Goal: Check status: Check status

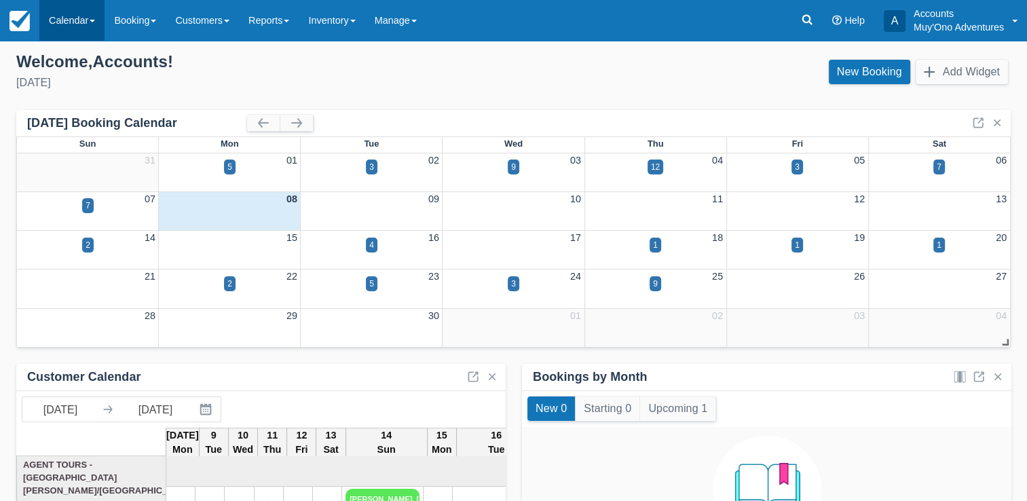
click at [84, 22] on link "Calendar" at bounding box center [71, 20] width 65 height 41
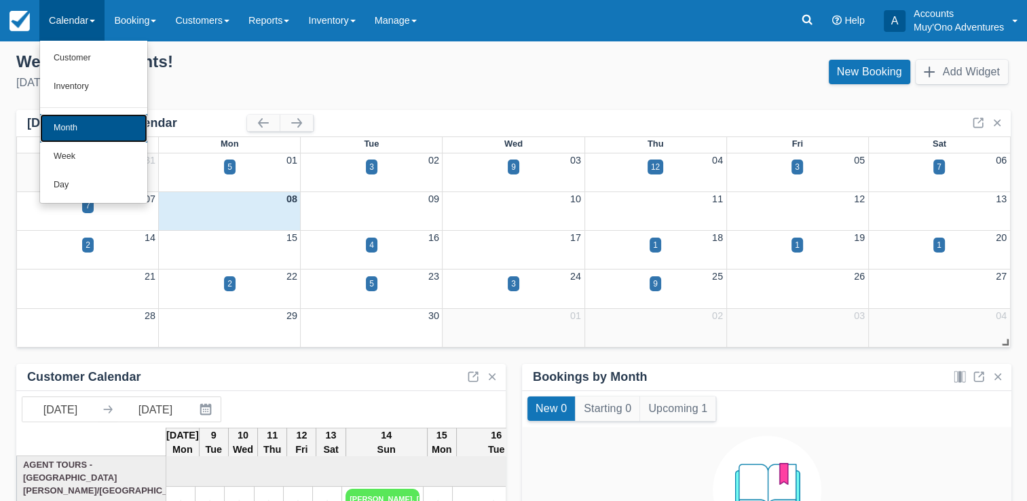
click at [60, 130] on link "Month" at bounding box center [93, 128] width 107 height 29
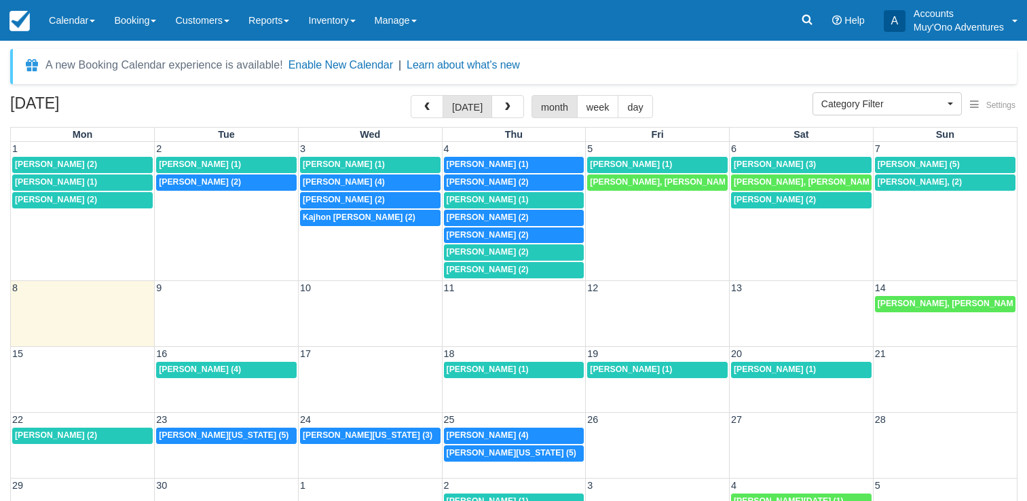
select select
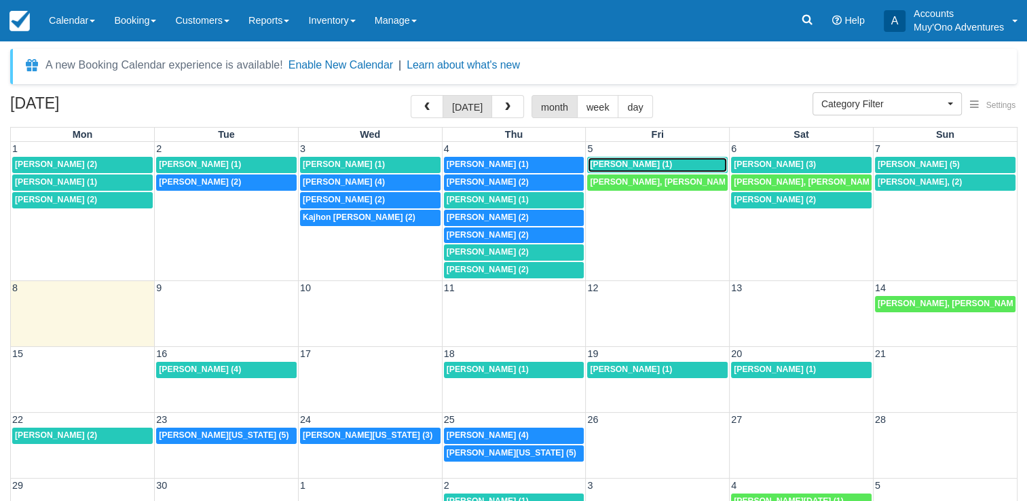
click at [638, 165] on span "Kimberly Kendall (1)" at bounding box center [631, 165] width 82 height 10
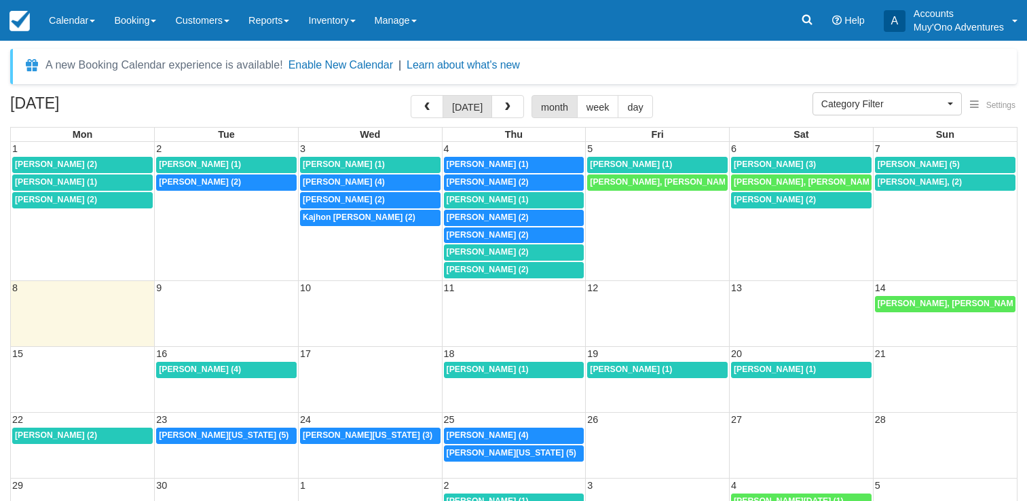
select select
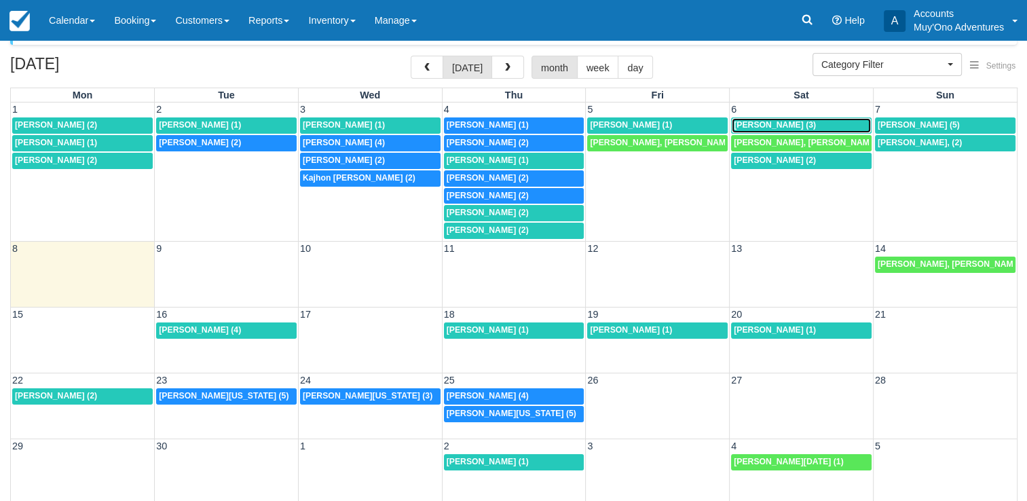
click at [780, 125] on span "[PERSON_NAME] (3)" at bounding box center [775, 125] width 82 height 10
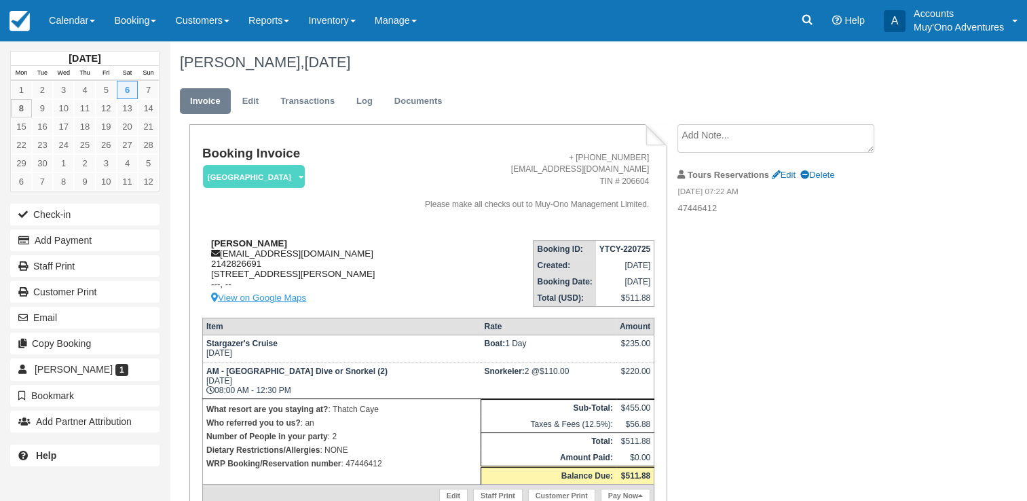
scroll to position [38, 0]
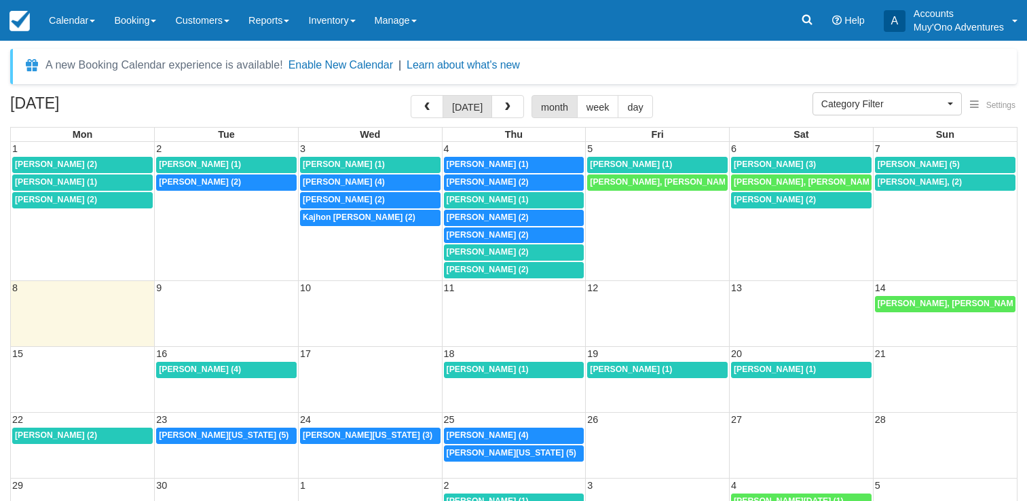
select select
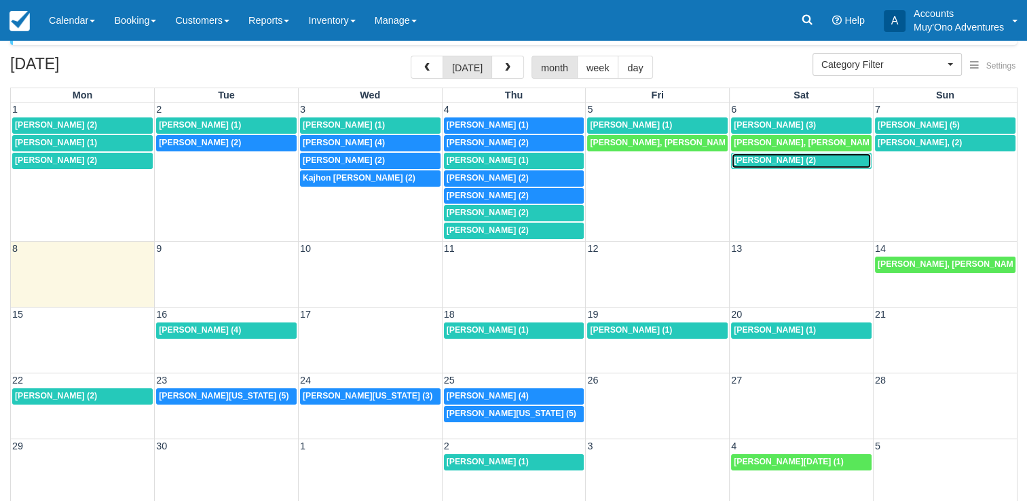
click at [755, 166] on link "1:30p Kimberly Kendall (2)" at bounding box center [801, 161] width 141 height 16
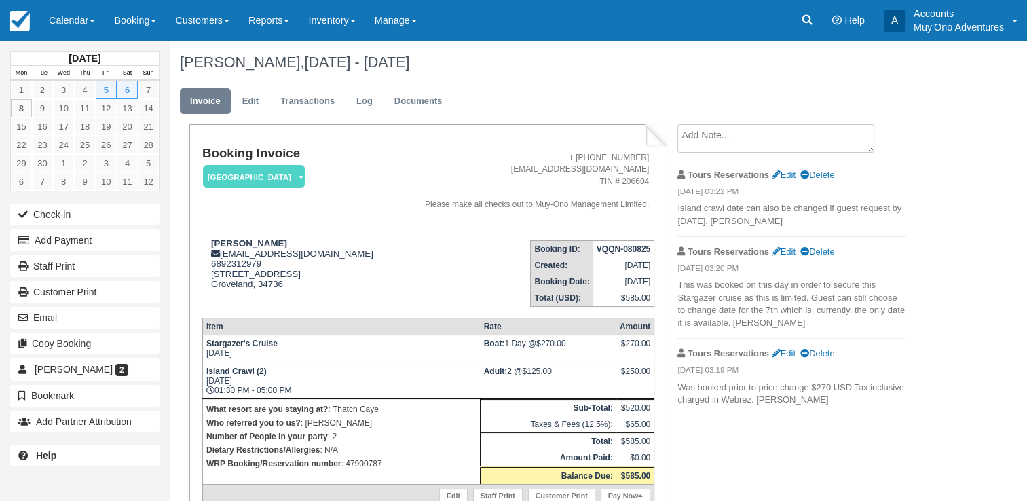
scroll to position [68, 0]
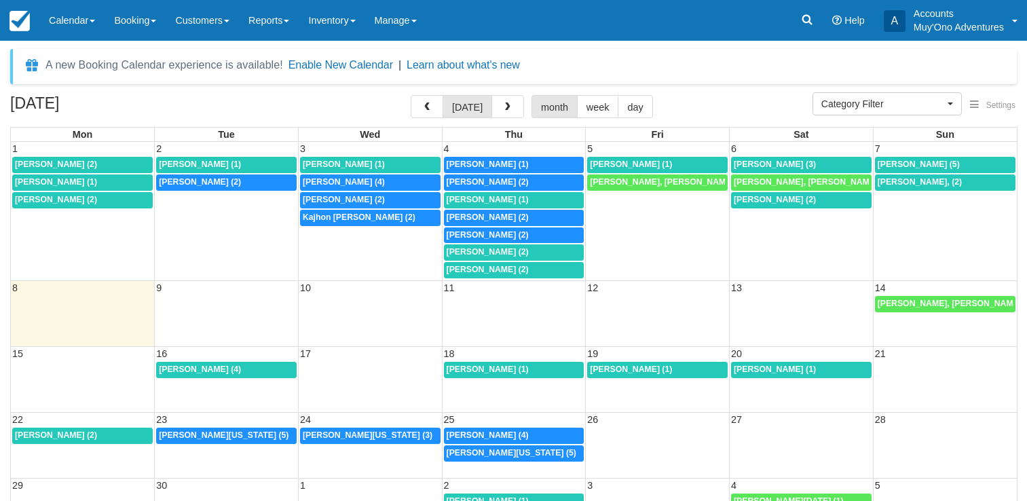
select select
